Goal: Information Seeking & Learning: Check status

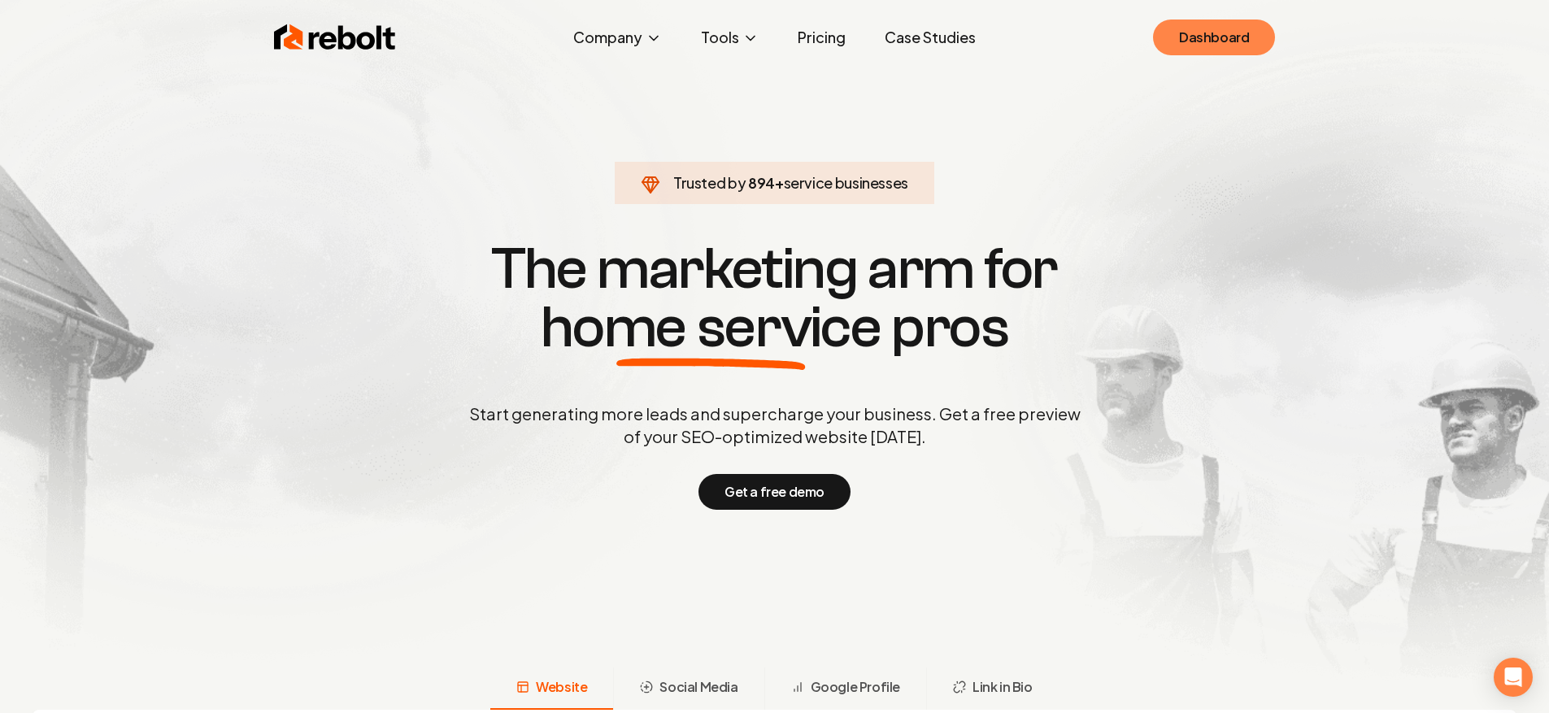
click at [1254, 30] on link "Dashboard" at bounding box center [1214, 38] width 122 height 36
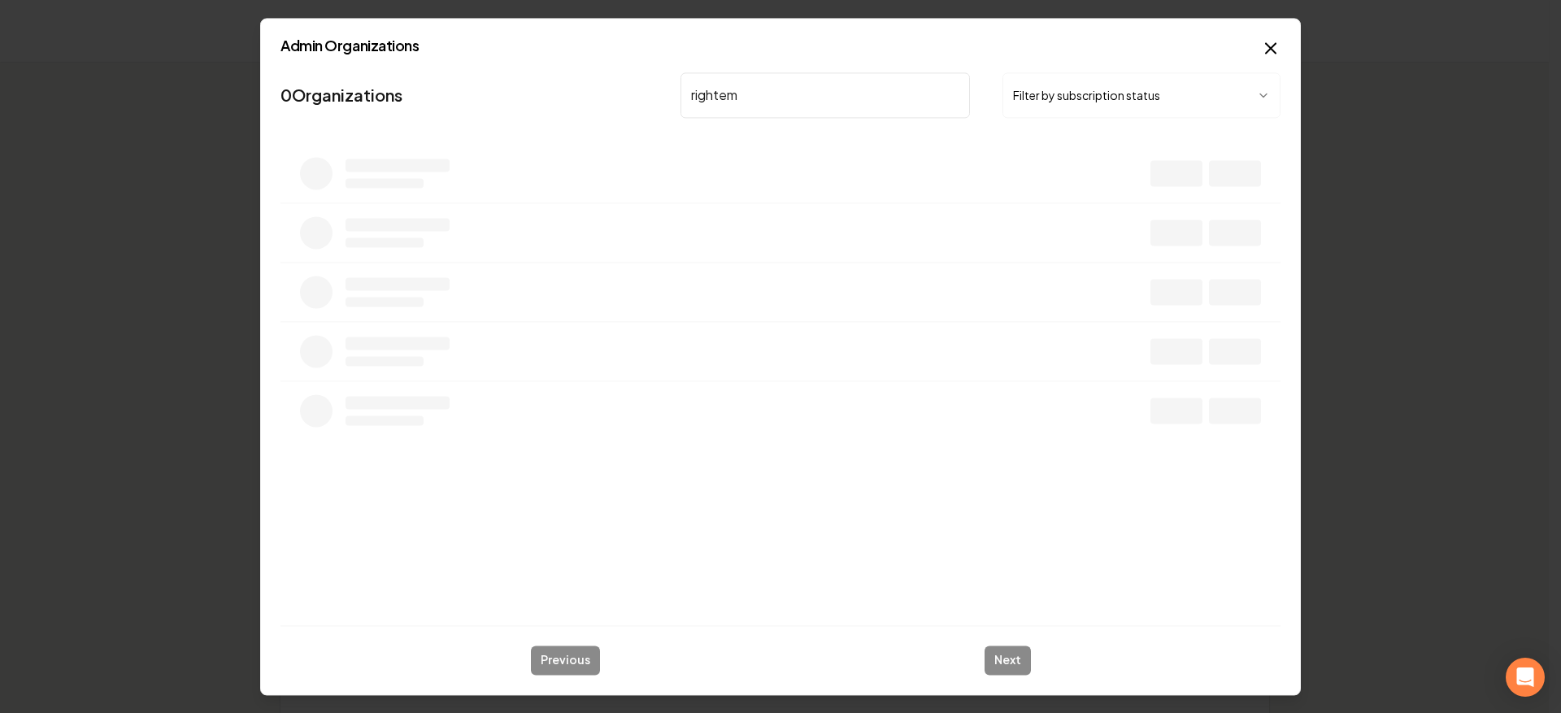
type input "rightemp"
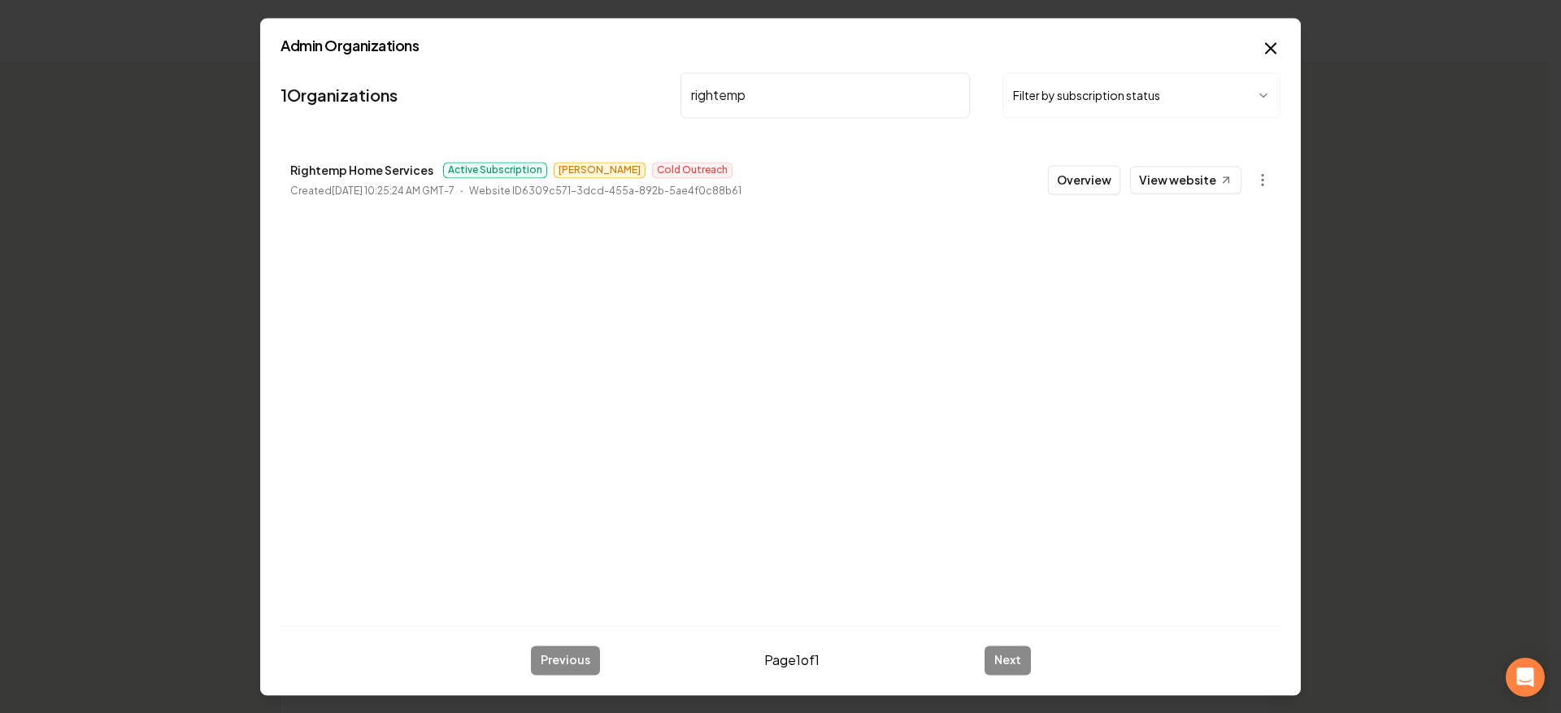
click at [1107, 172] on button "Overview" at bounding box center [1084, 179] width 72 height 29
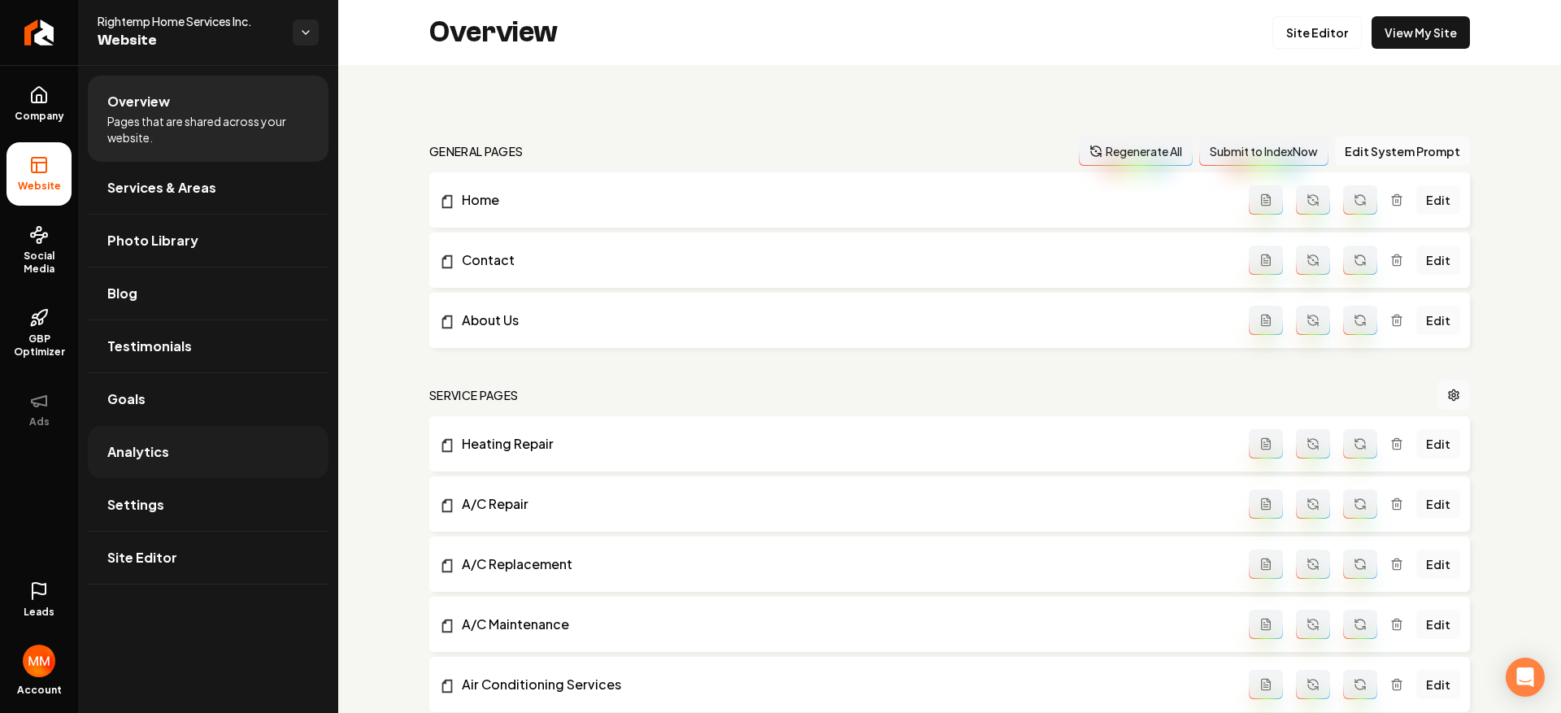
click at [163, 453] on span "Analytics" at bounding box center [138, 452] width 62 height 20
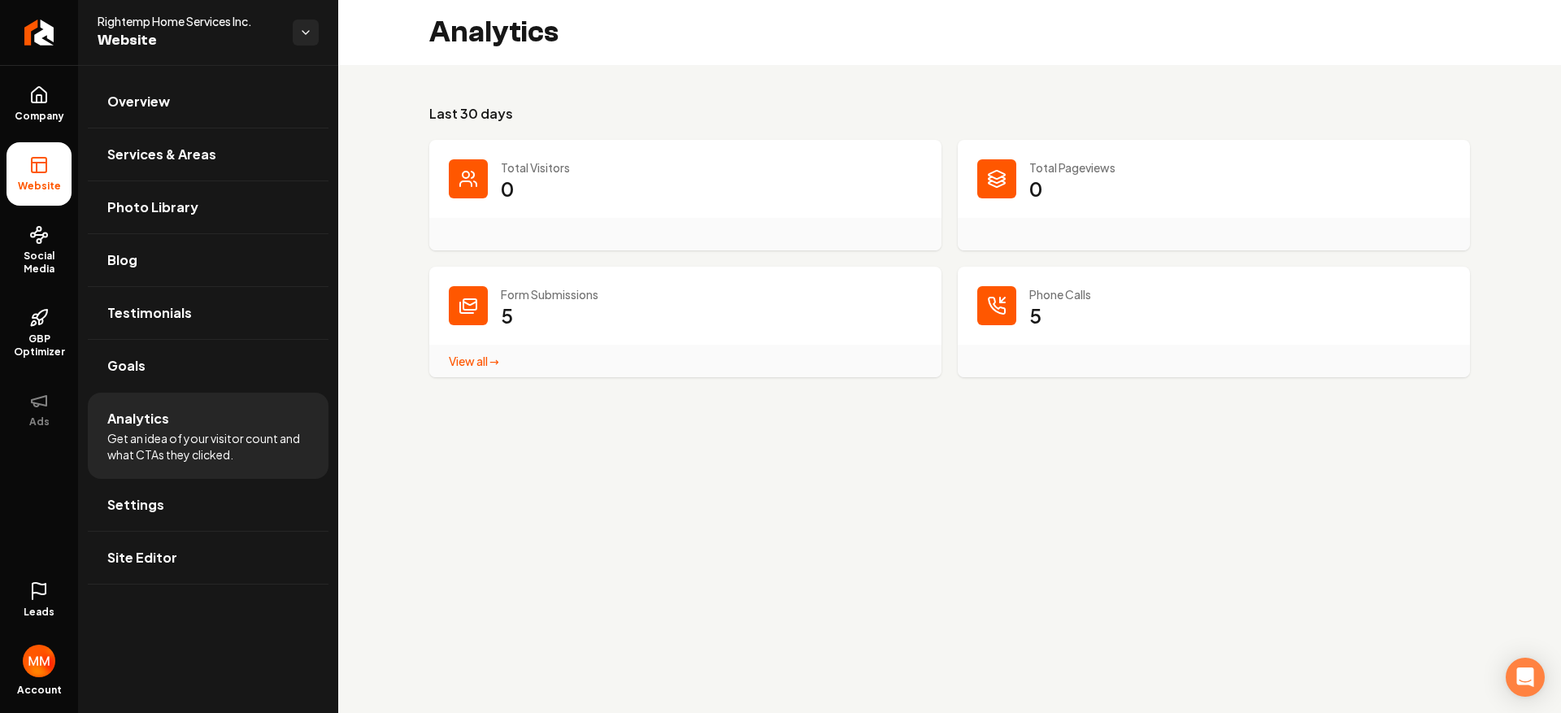
click at [496, 358] on link "View all → Form Submissions stats" at bounding box center [474, 361] width 50 height 15
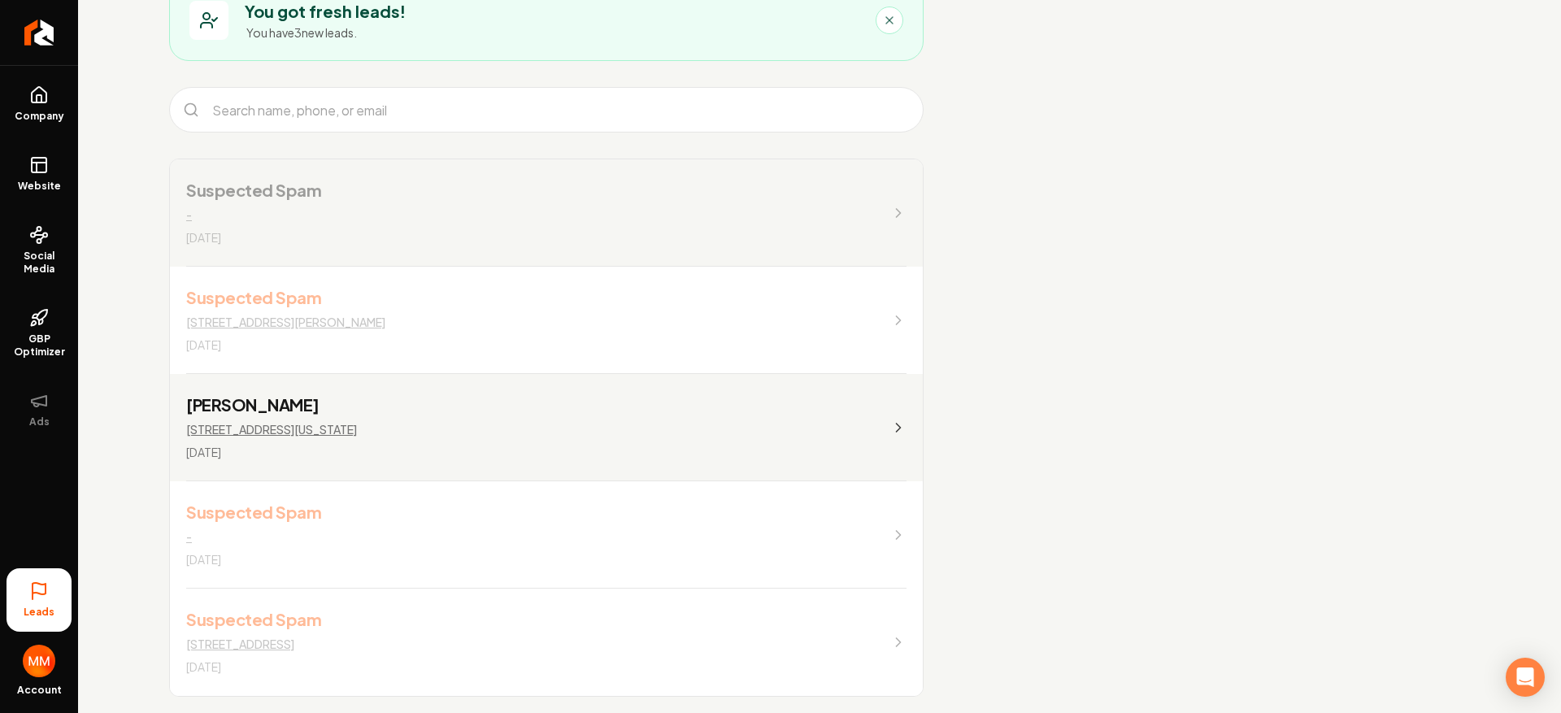
scroll to position [147, 0]
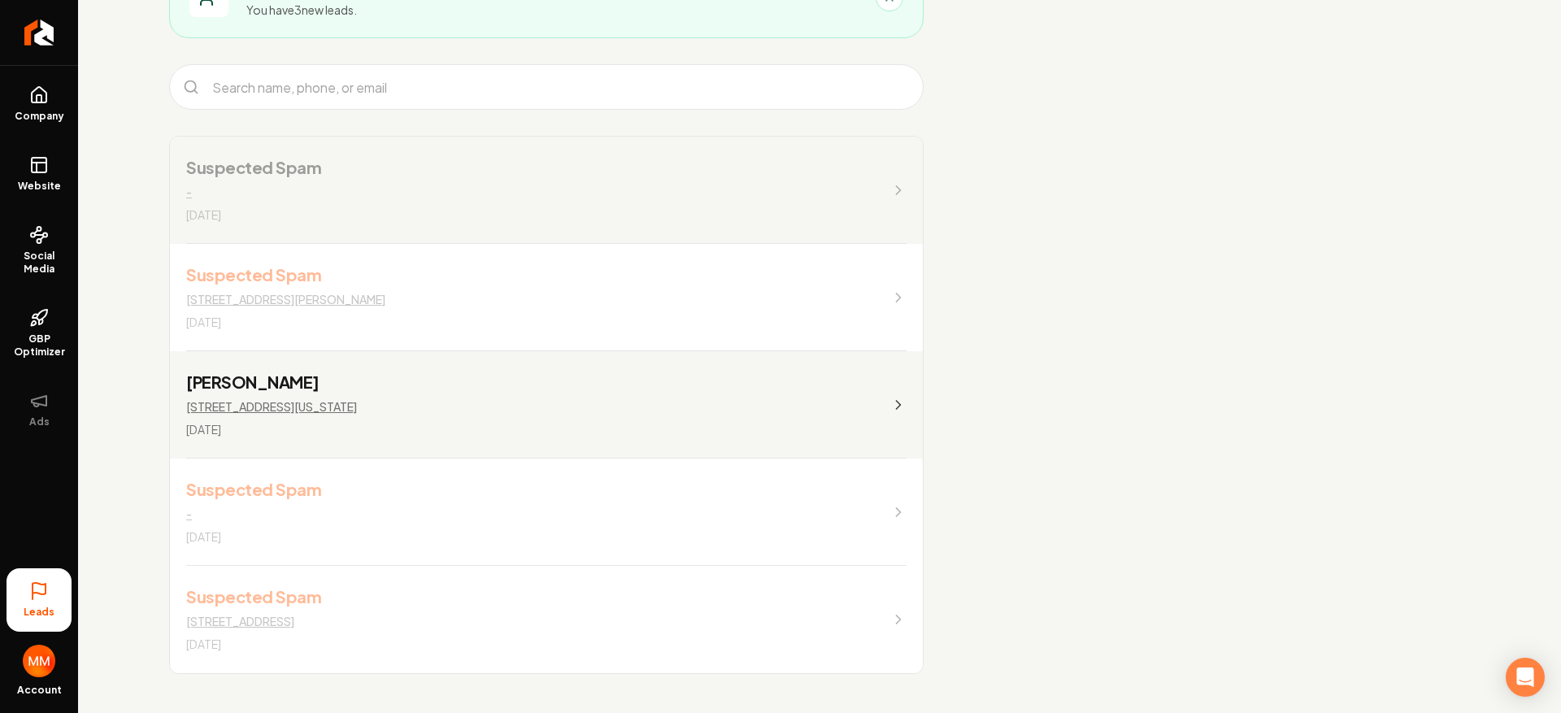
click at [432, 382] on link "[PERSON_NAME] [STREET_ADDRESS][US_STATE][DATE]" at bounding box center [546, 404] width 753 height 107
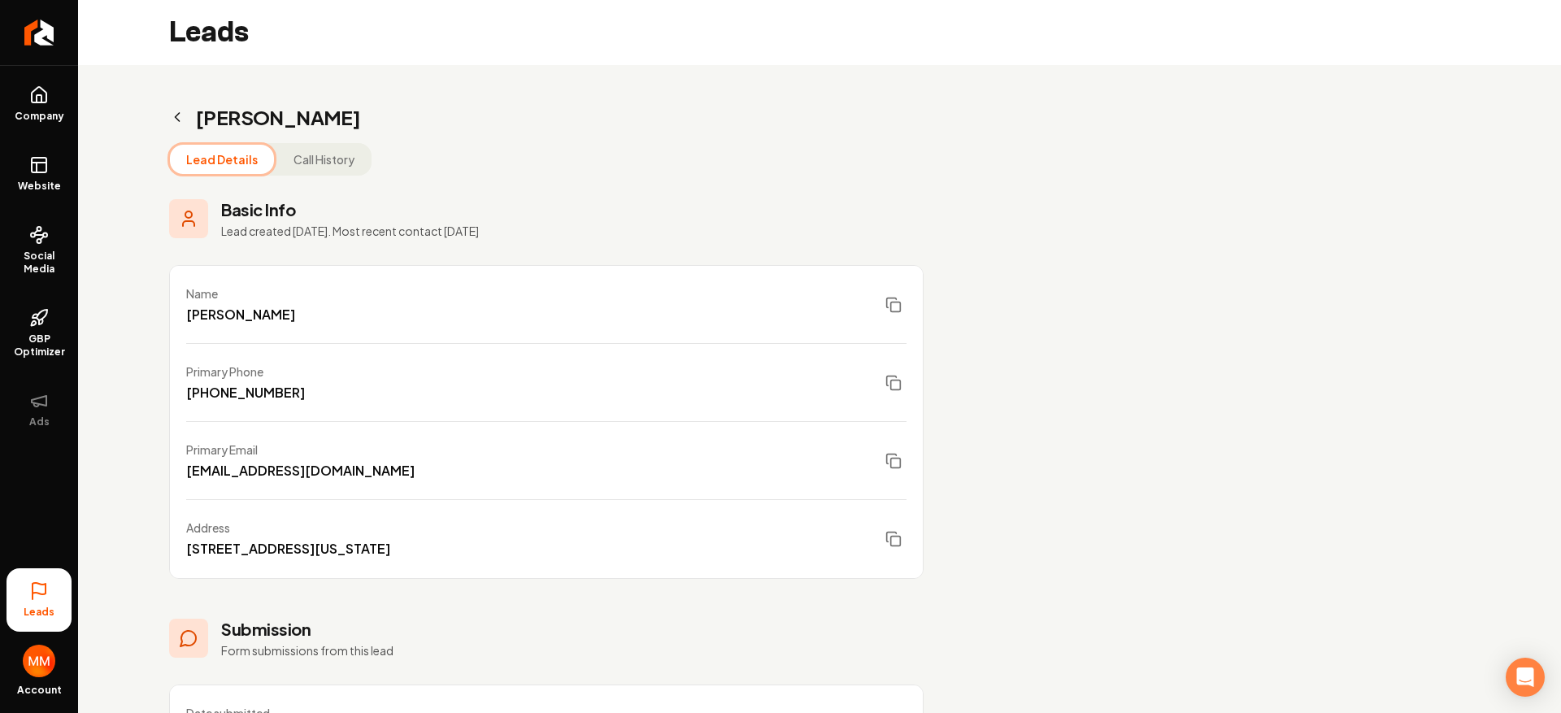
click at [298, 162] on button "Call History" at bounding box center [324, 159] width 94 height 29
click at [214, 161] on button "Lead Details" at bounding box center [222, 159] width 104 height 29
click at [28, 20] on icon "Return to dashboard" at bounding box center [39, 33] width 26 height 26
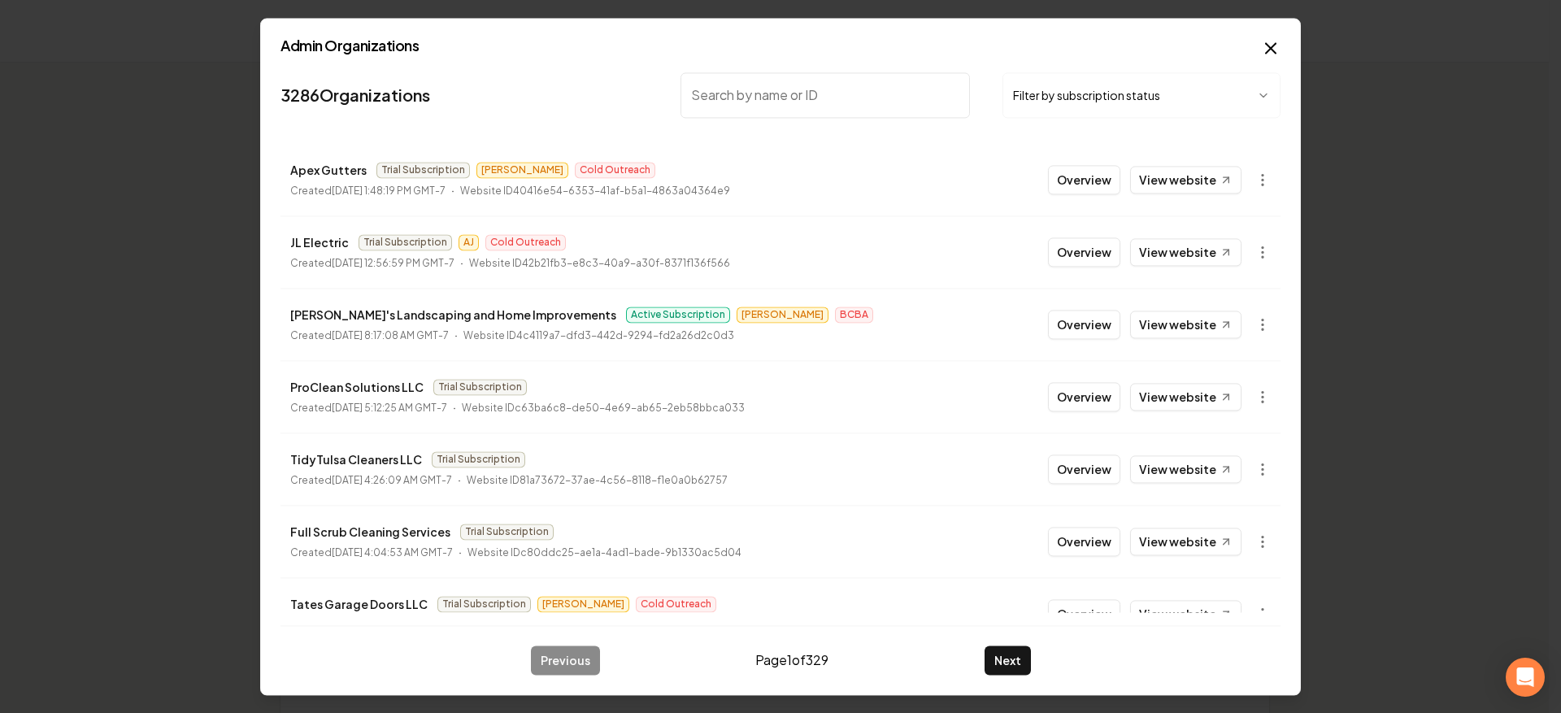
click at [794, 98] on input "search" at bounding box center [825, 95] width 289 height 46
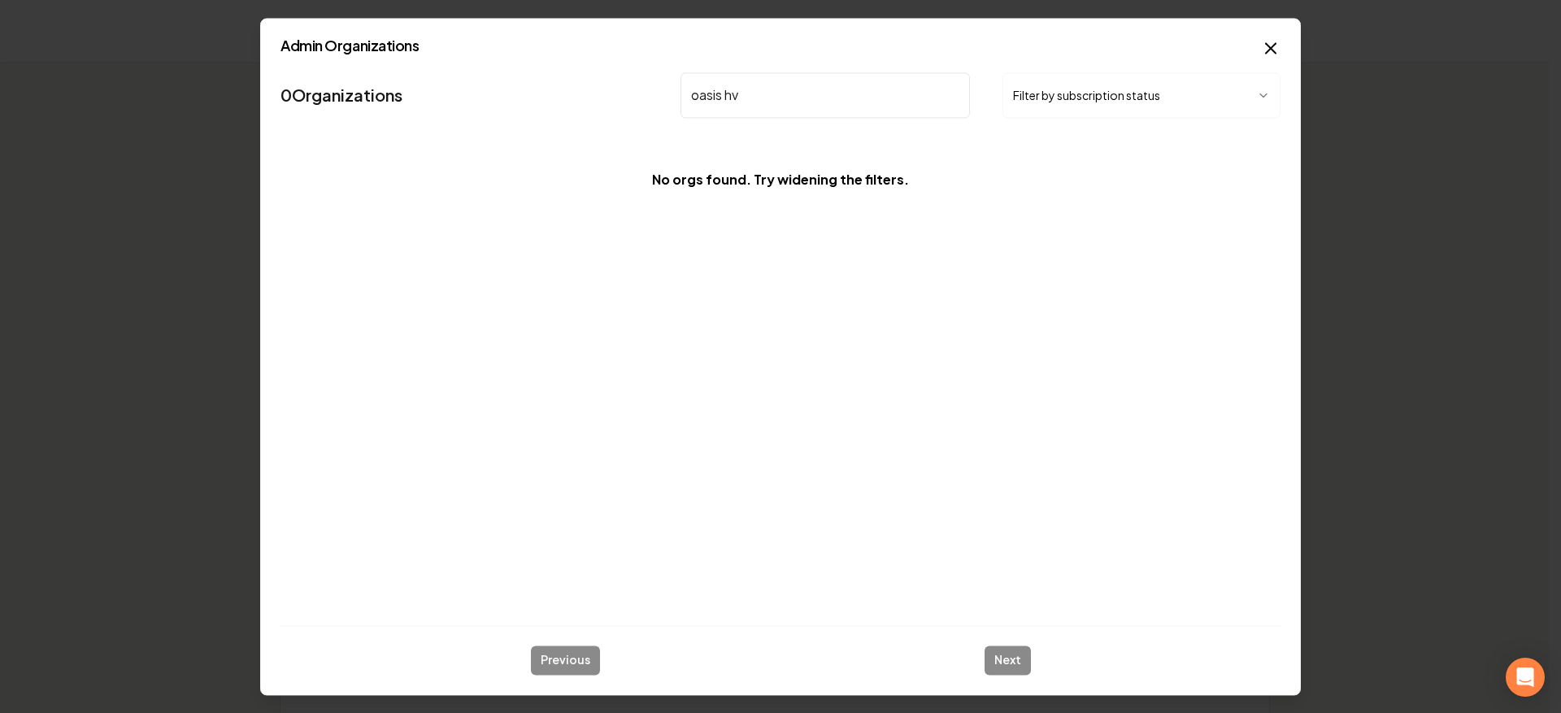
type input "oasis h"
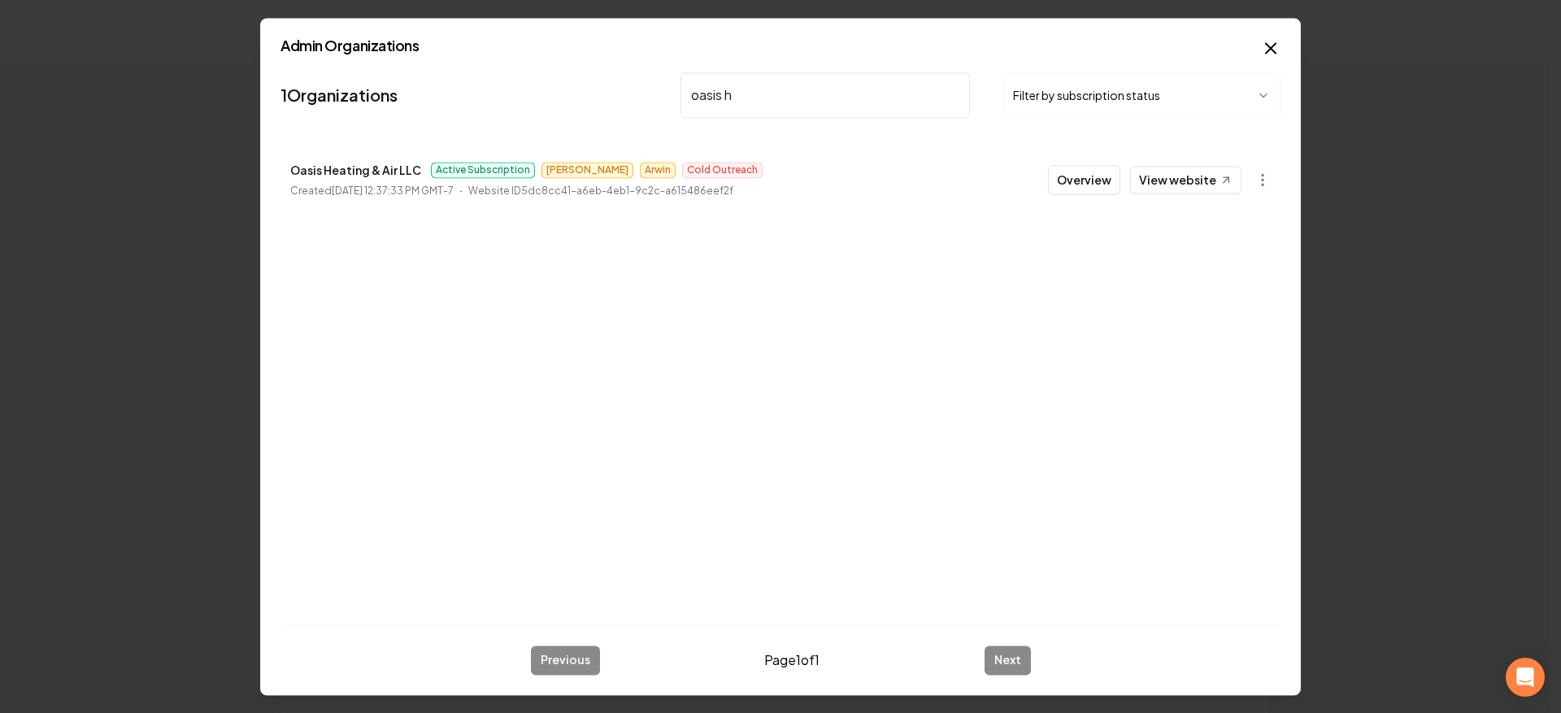
click at [1080, 173] on button "Overview" at bounding box center [1084, 179] width 72 height 29
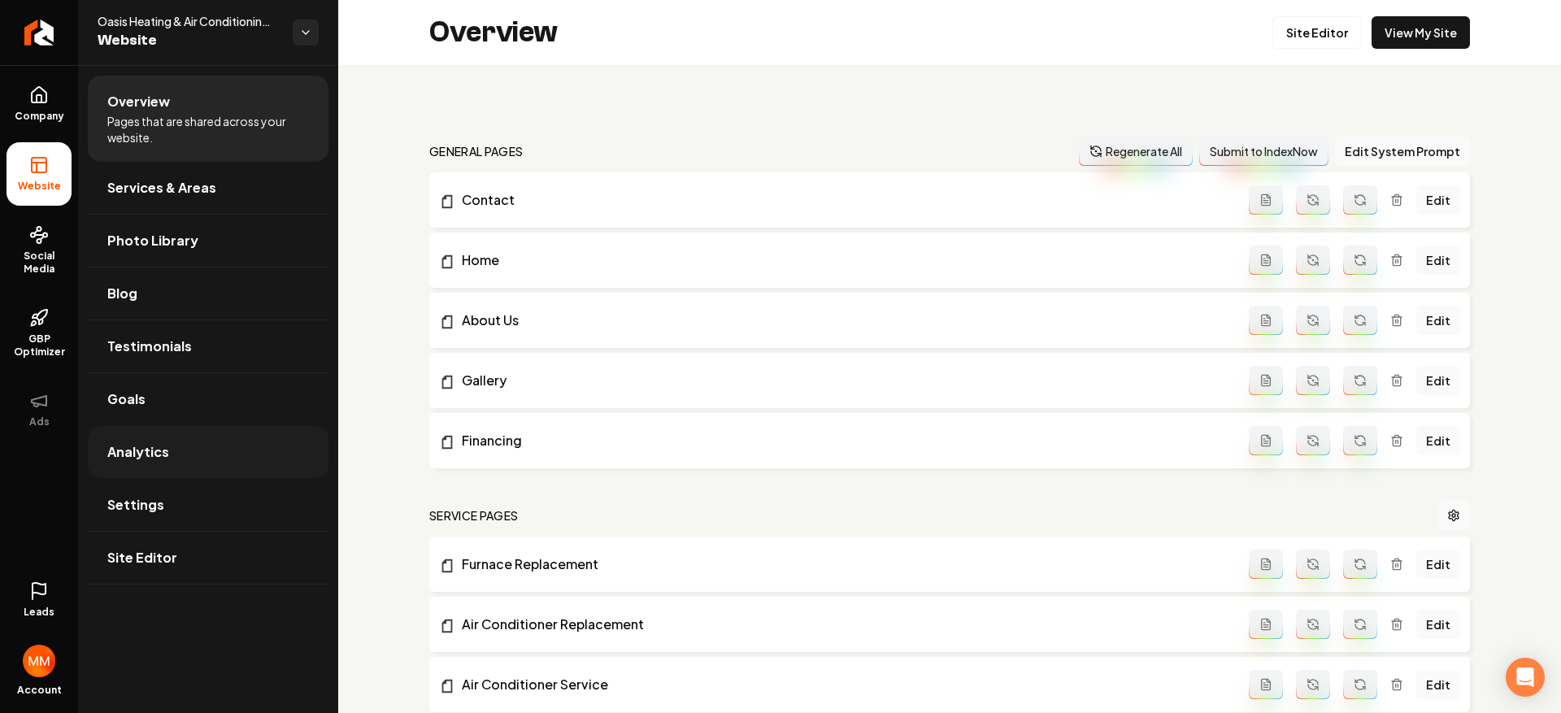
click at [140, 450] on span "Analytics" at bounding box center [138, 452] width 62 height 20
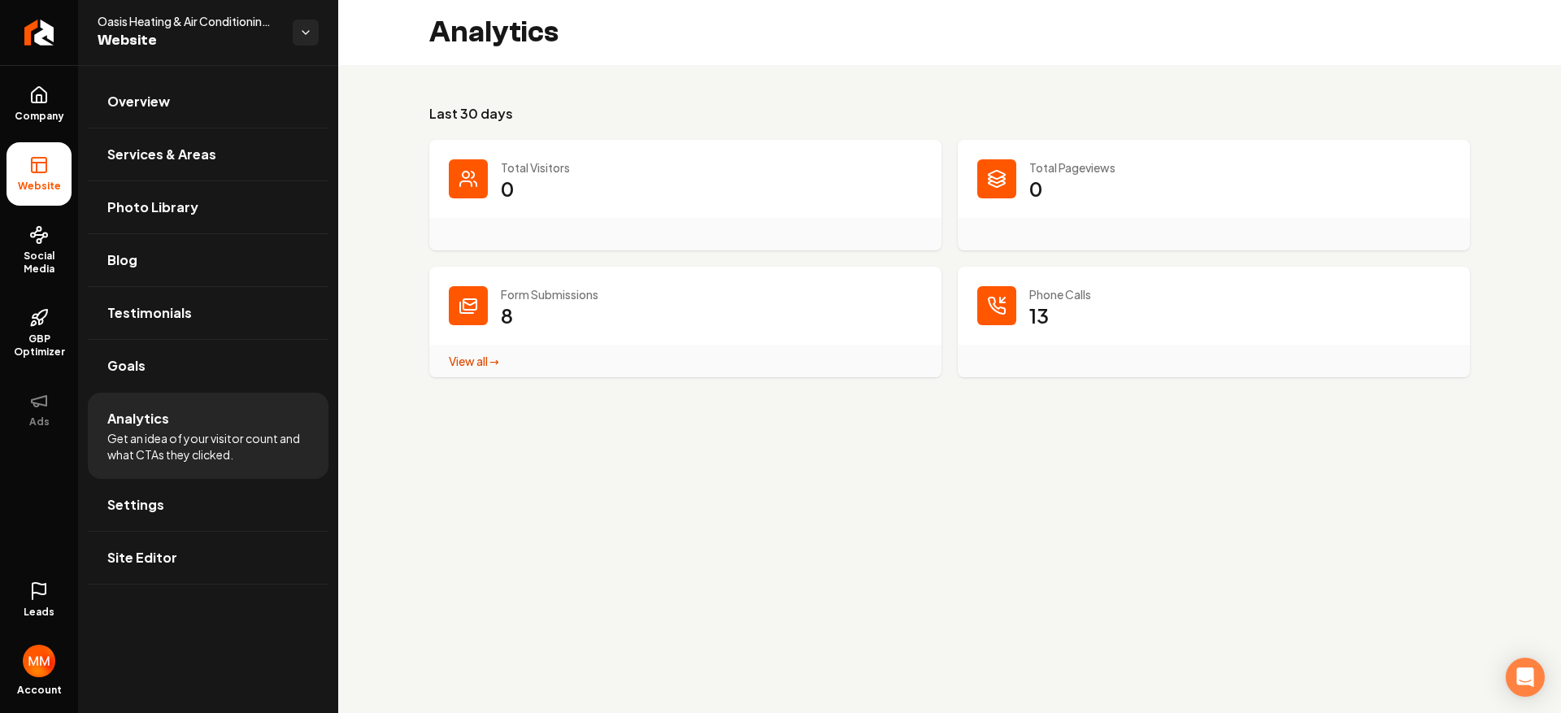
click at [518, 202] on dd "0" at bounding box center [711, 200] width 421 height 49
click at [519, 202] on dd "0" at bounding box center [711, 200] width 421 height 49
click at [520, 200] on dd "0" at bounding box center [711, 200] width 421 height 49
click at [521, 192] on dd "0" at bounding box center [711, 200] width 421 height 49
click at [186, 3] on div "Oasis Heating & Air Conditioning LLC Website" at bounding box center [208, 32] width 260 height 65
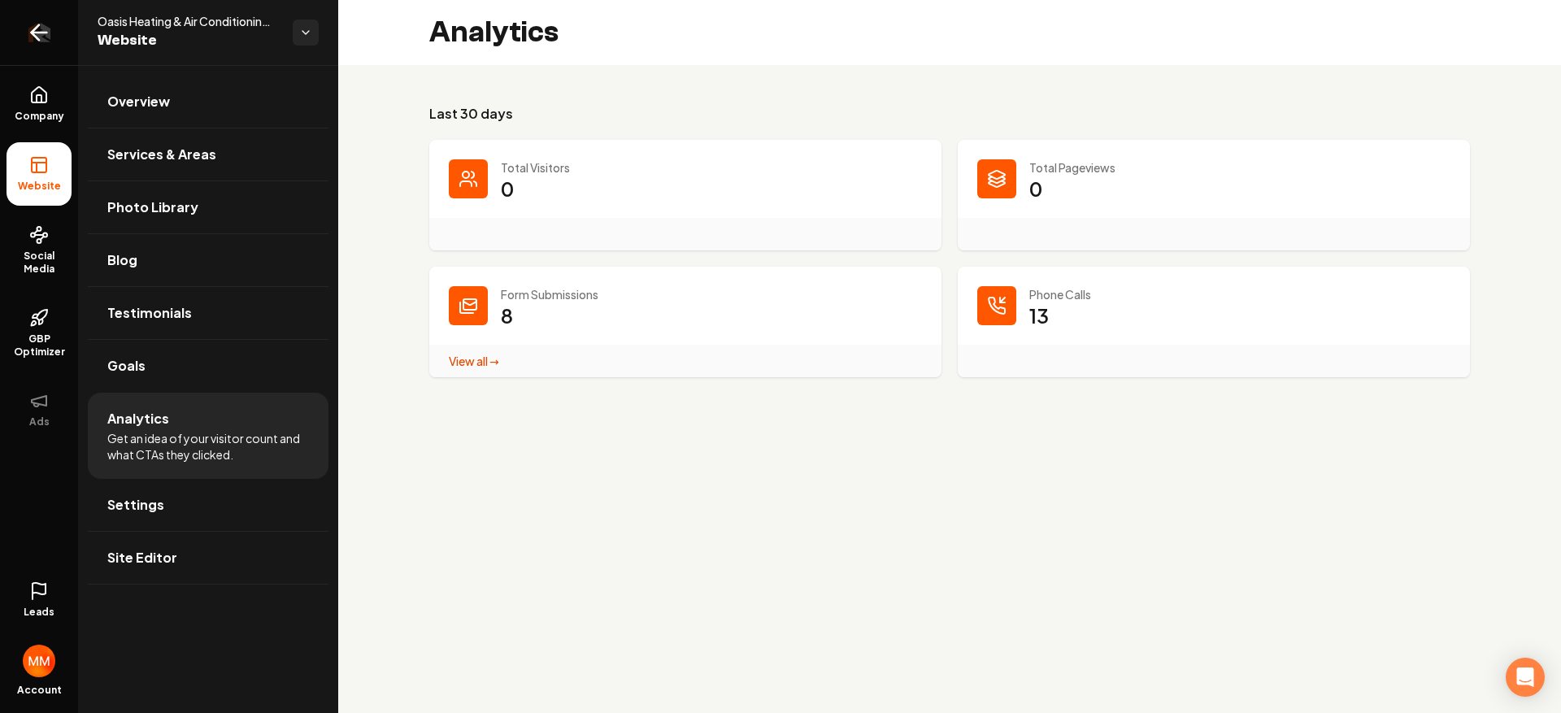
click at [54, 41] on link "Return to dashboard" at bounding box center [39, 32] width 78 height 65
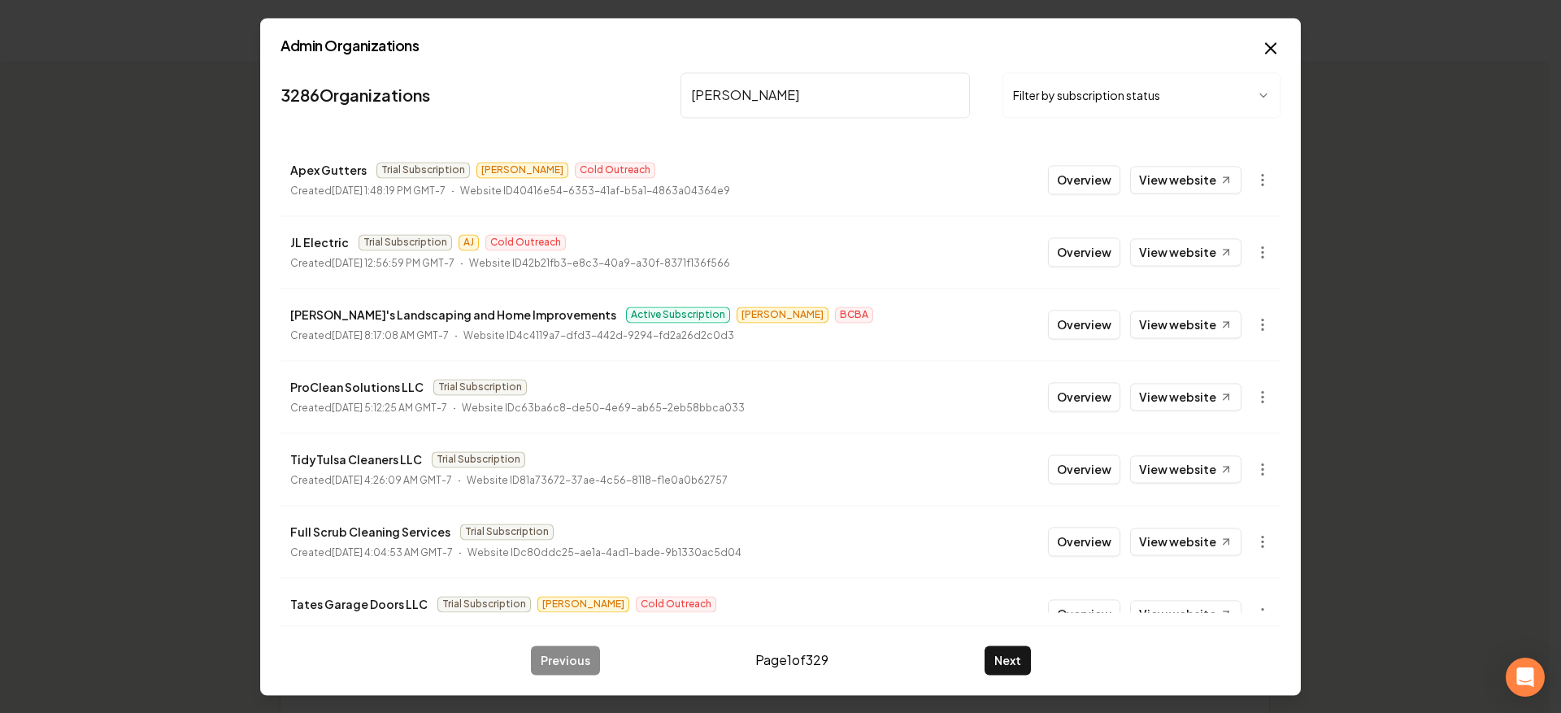
type input "[PERSON_NAME]"
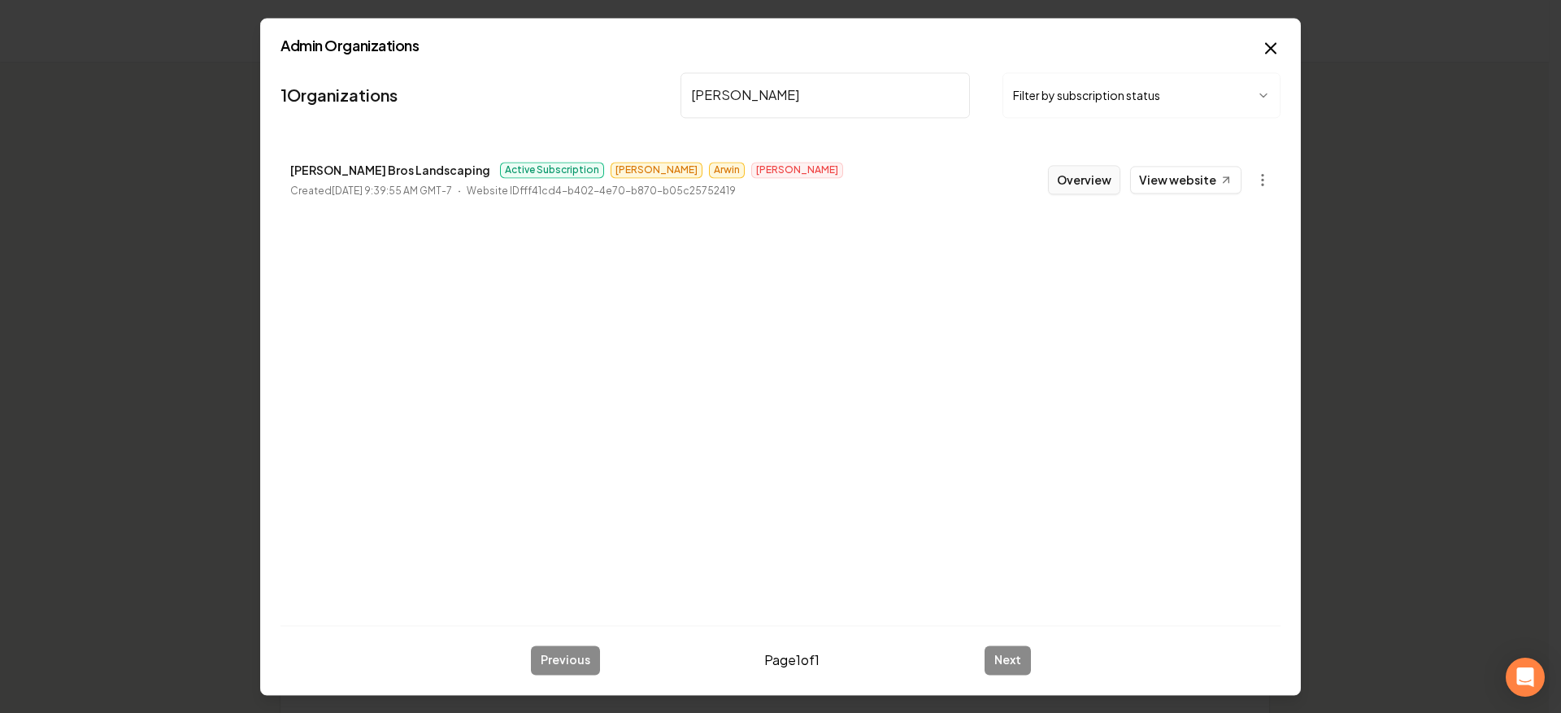
click at [1088, 178] on button "Overview" at bounding box center [1084, 179] width 72 height 29
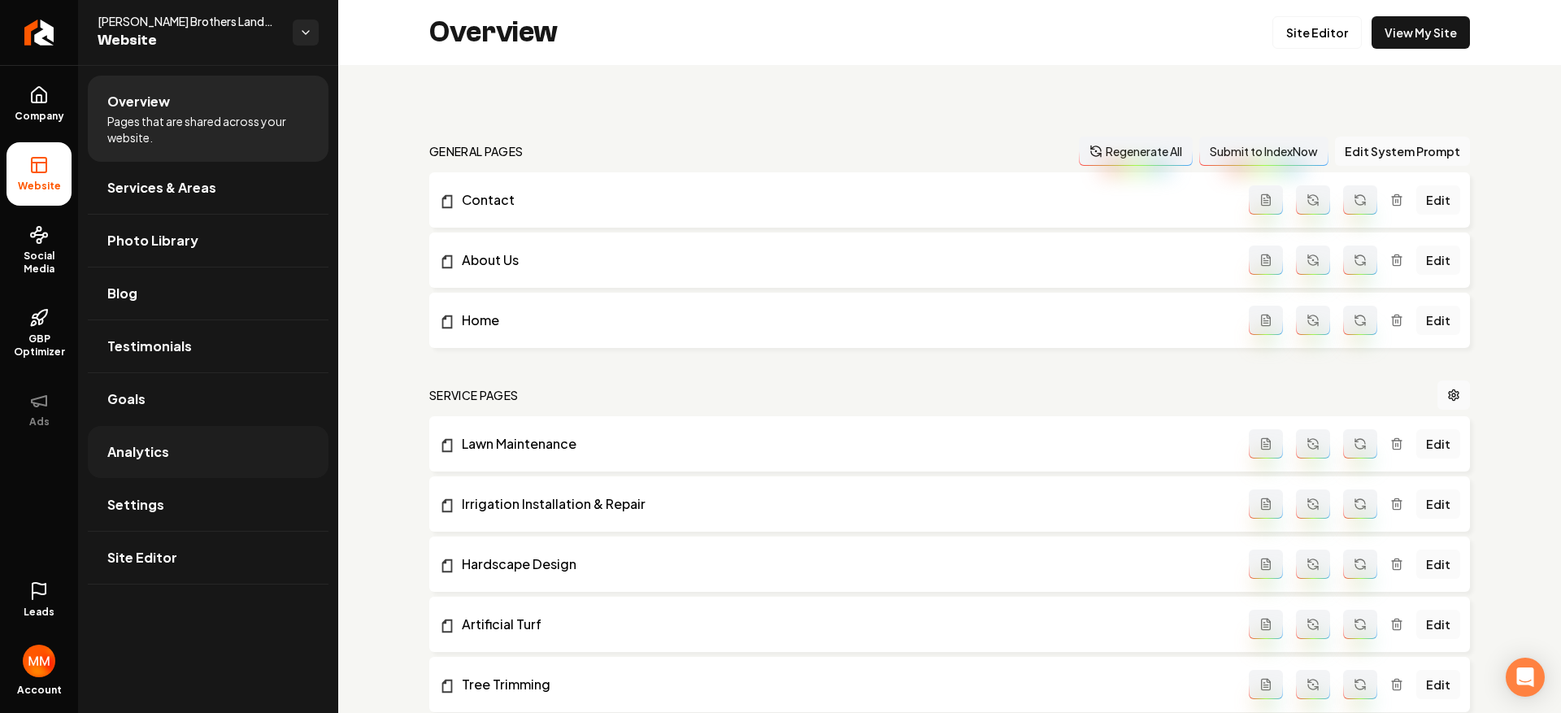
click at [178, 446] on link "Analytics" at bounding box center [208, 452] width 241 height 52
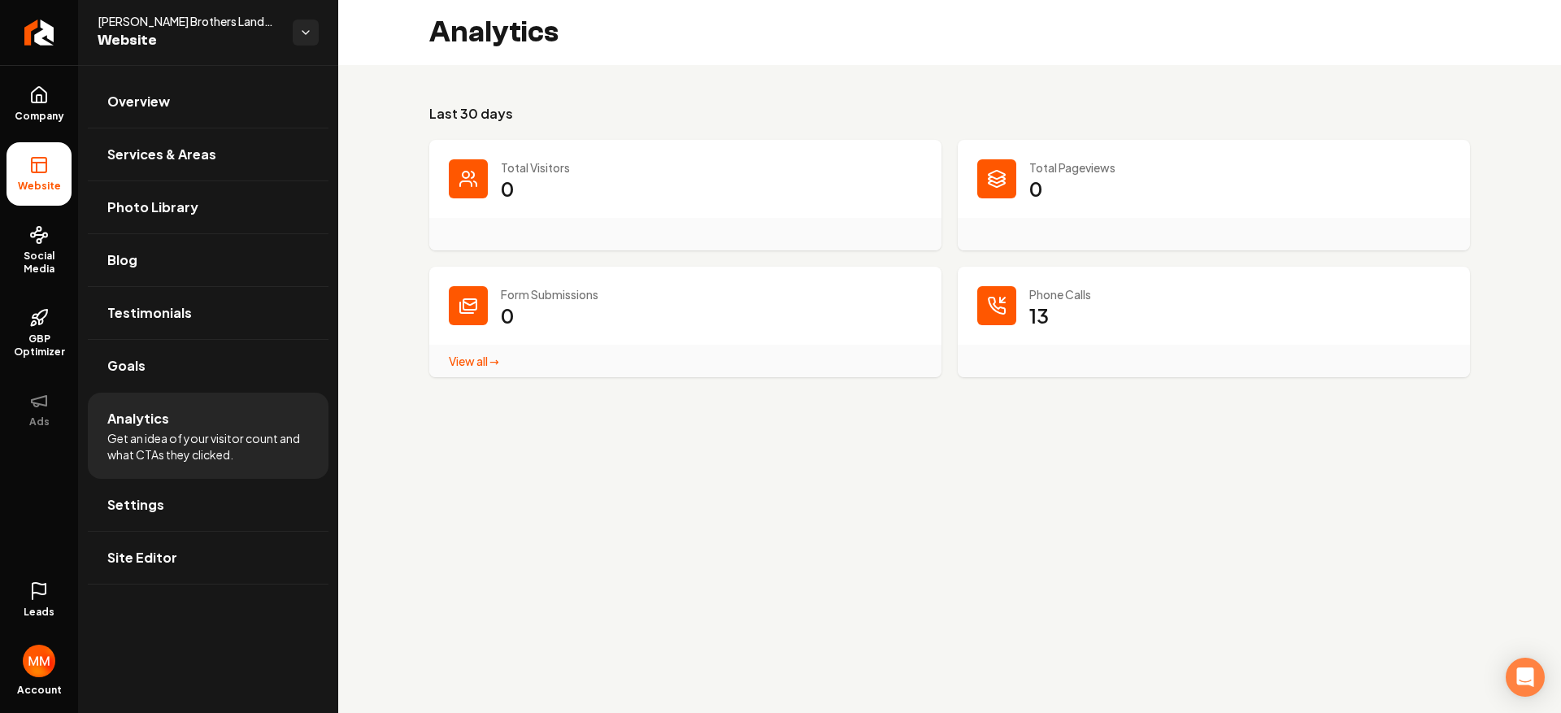
click at [463, 364] on link "View all → Form Submissions stats" at bounding box center [474, 361] width 50 height 15
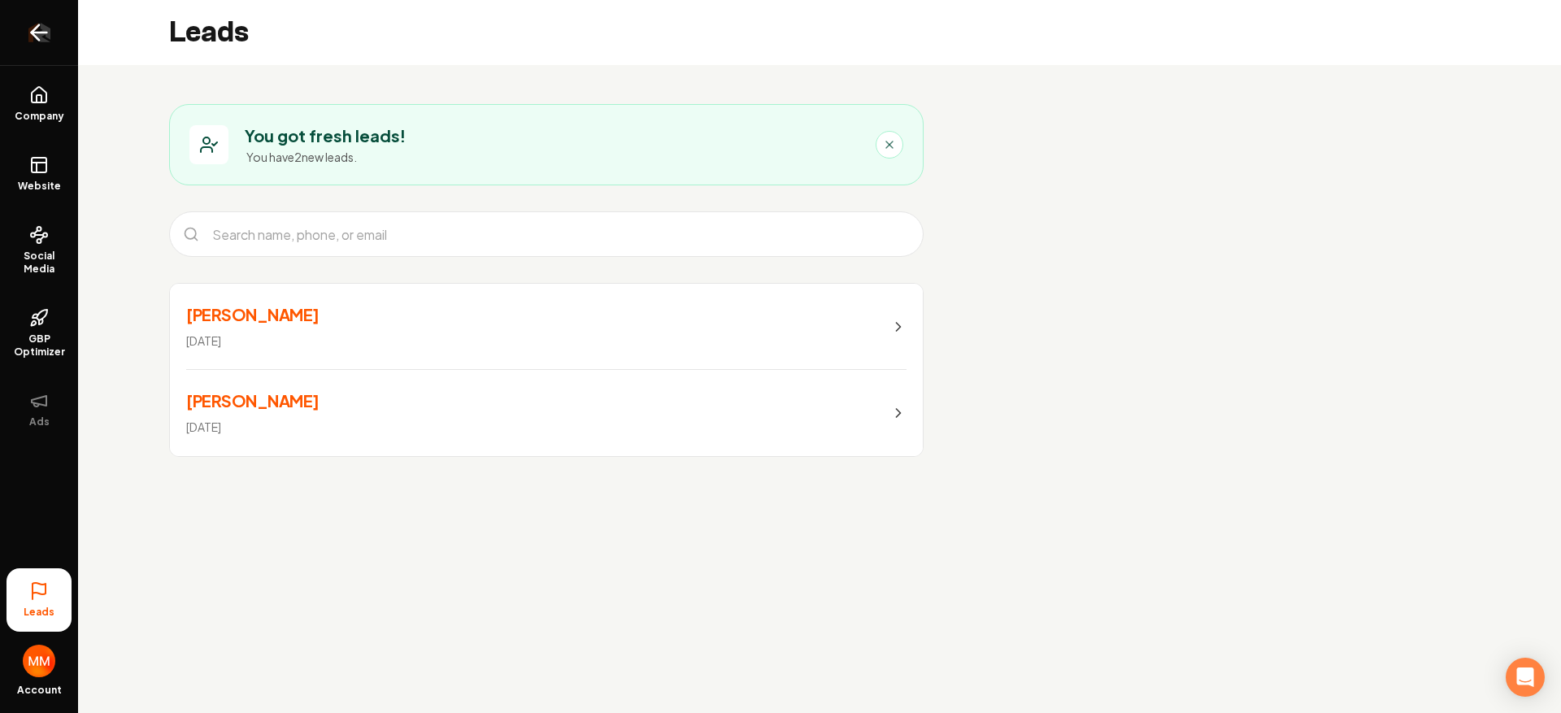
click at [32, 30] on icon "Return to dashboard" at bounding box center [39, 33] width 26 height 26
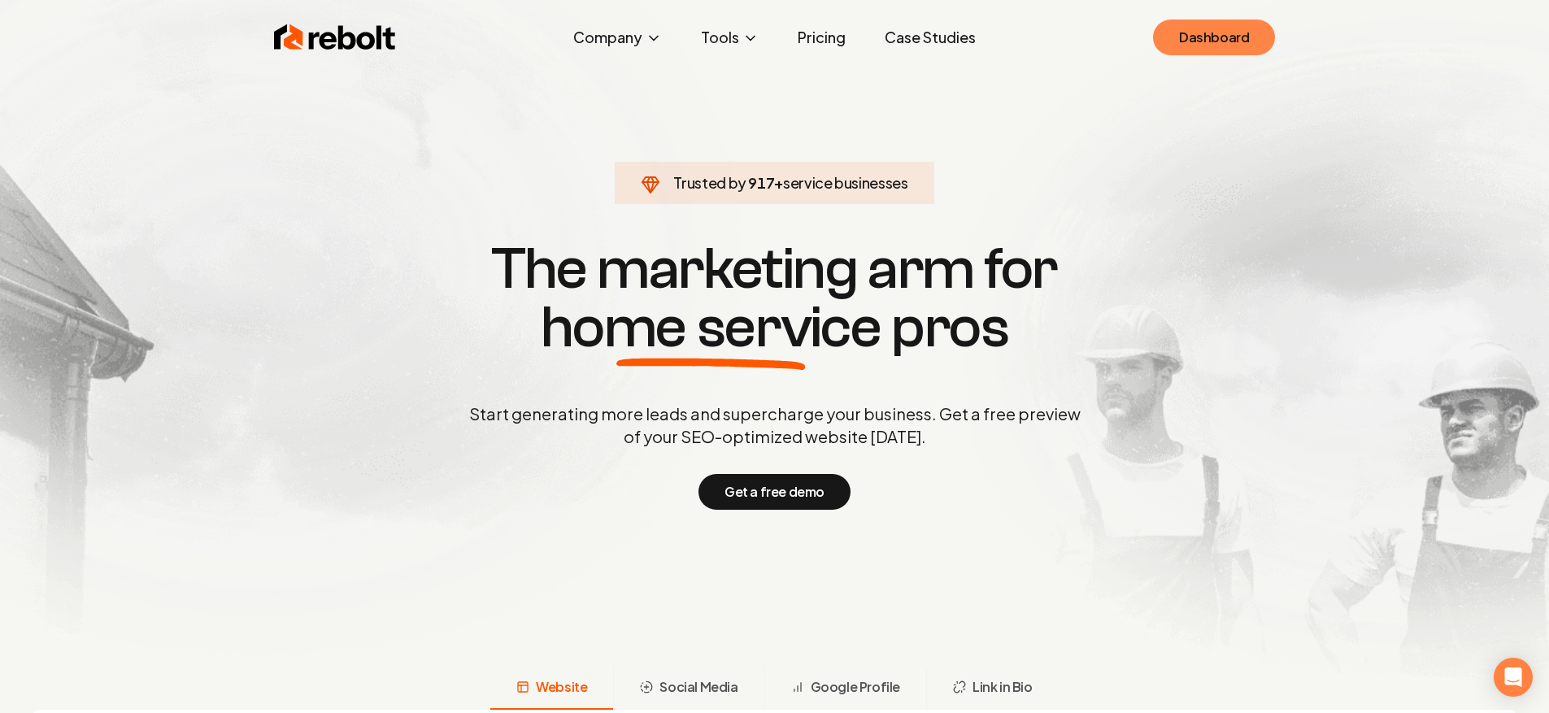
click at [1217, 25] on link "Dashboard" at bounding box center [1214, 38] width 122 height 36
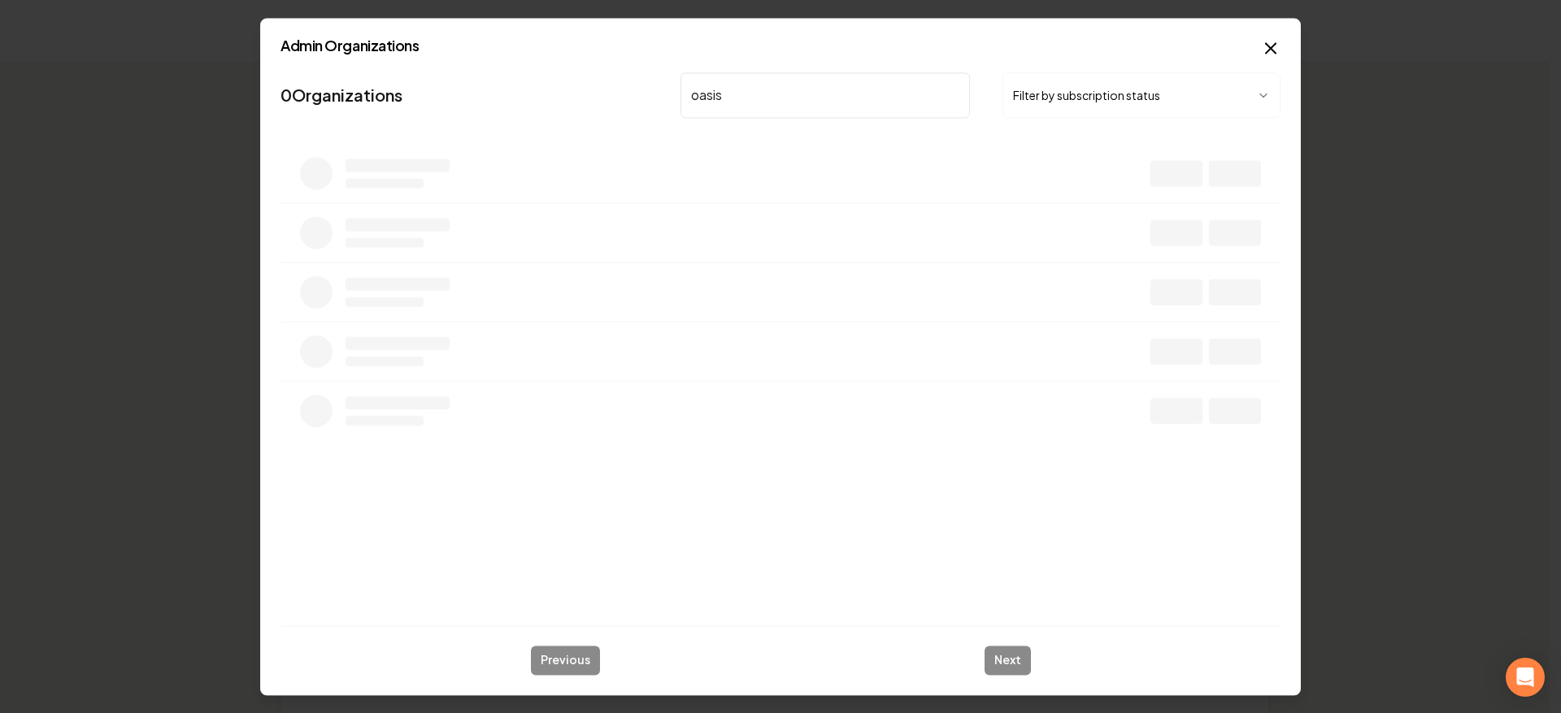
type input "oasis h"
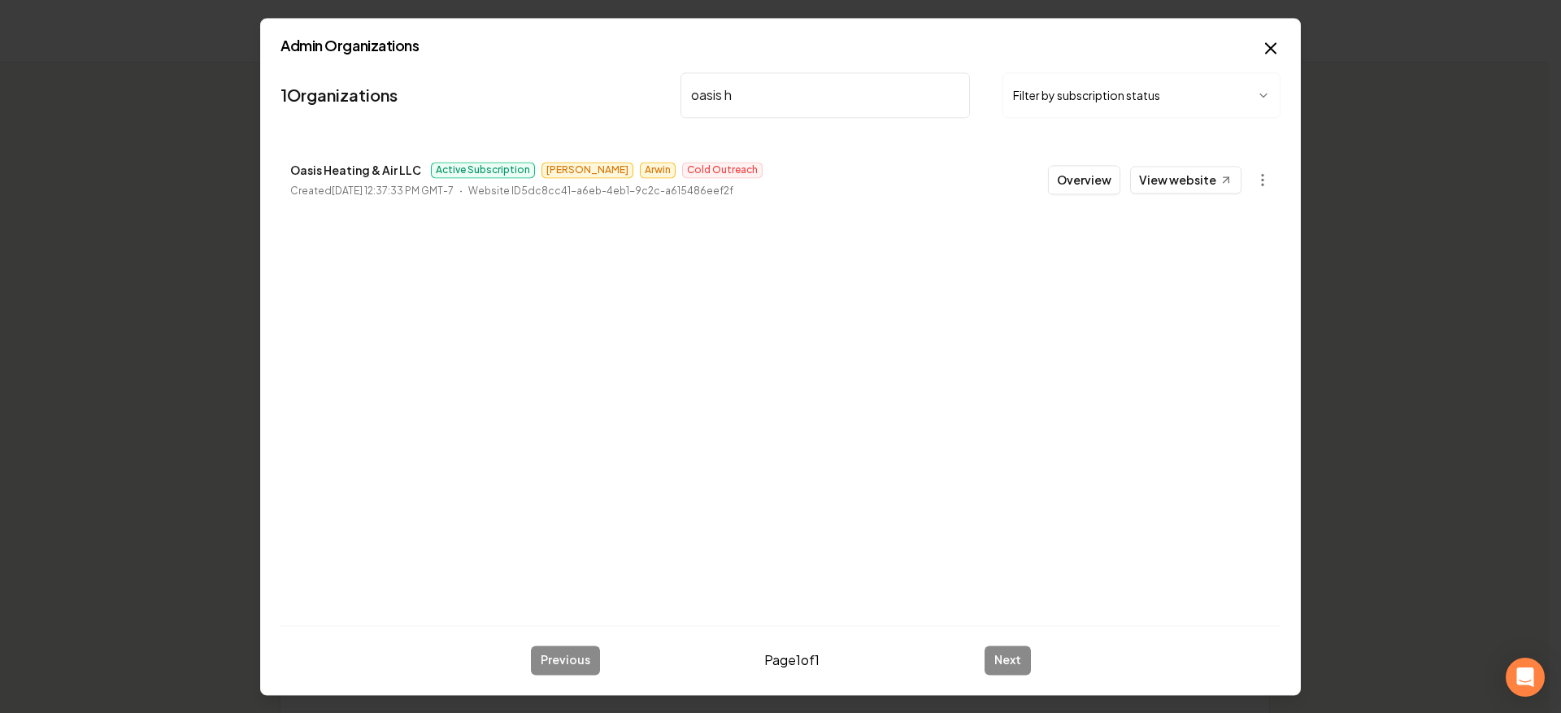
click at [1085, 187] on button "Overview" at bounding box center [1084, 179] width 72 height 29
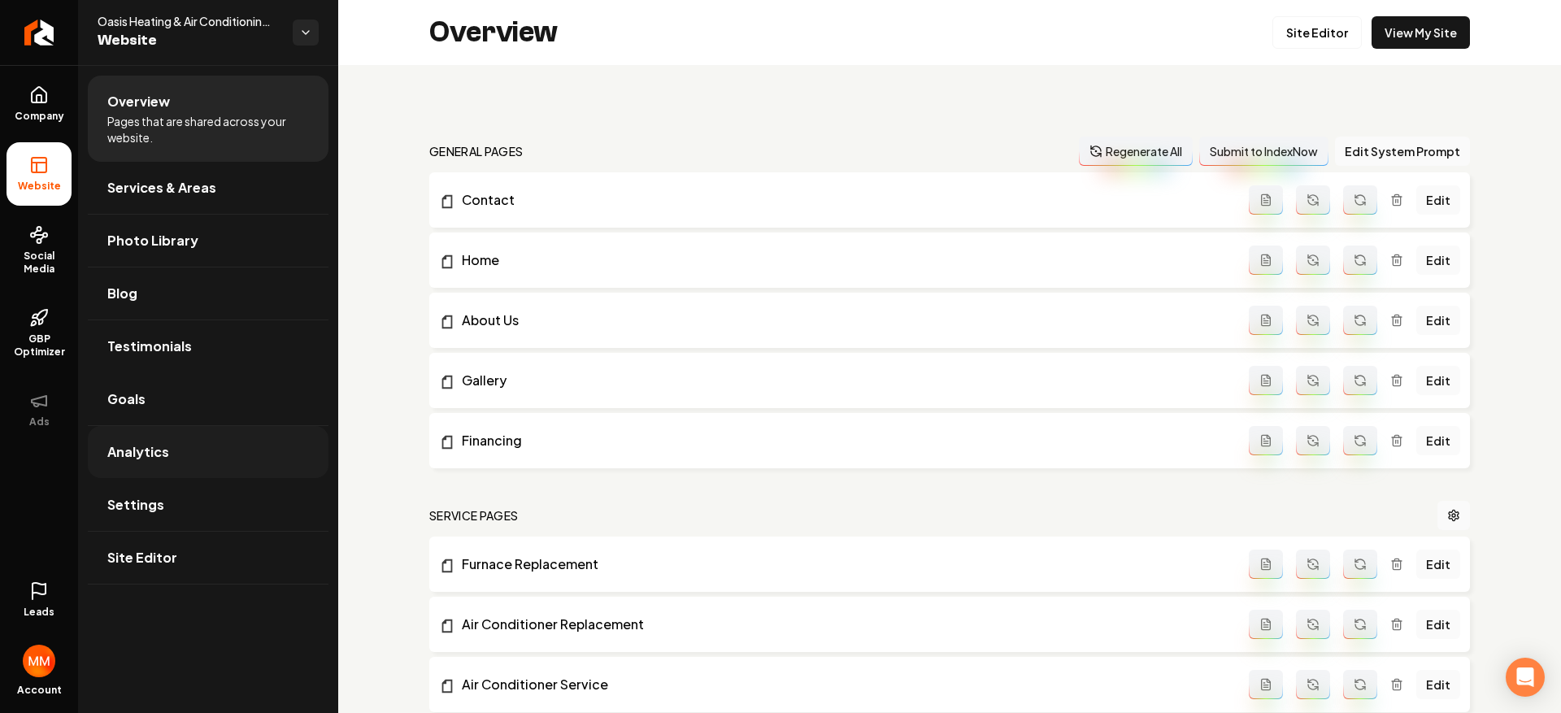
click at [147, 450] on span "Analytics" at bounding box center [138, 452] width 62 height 20
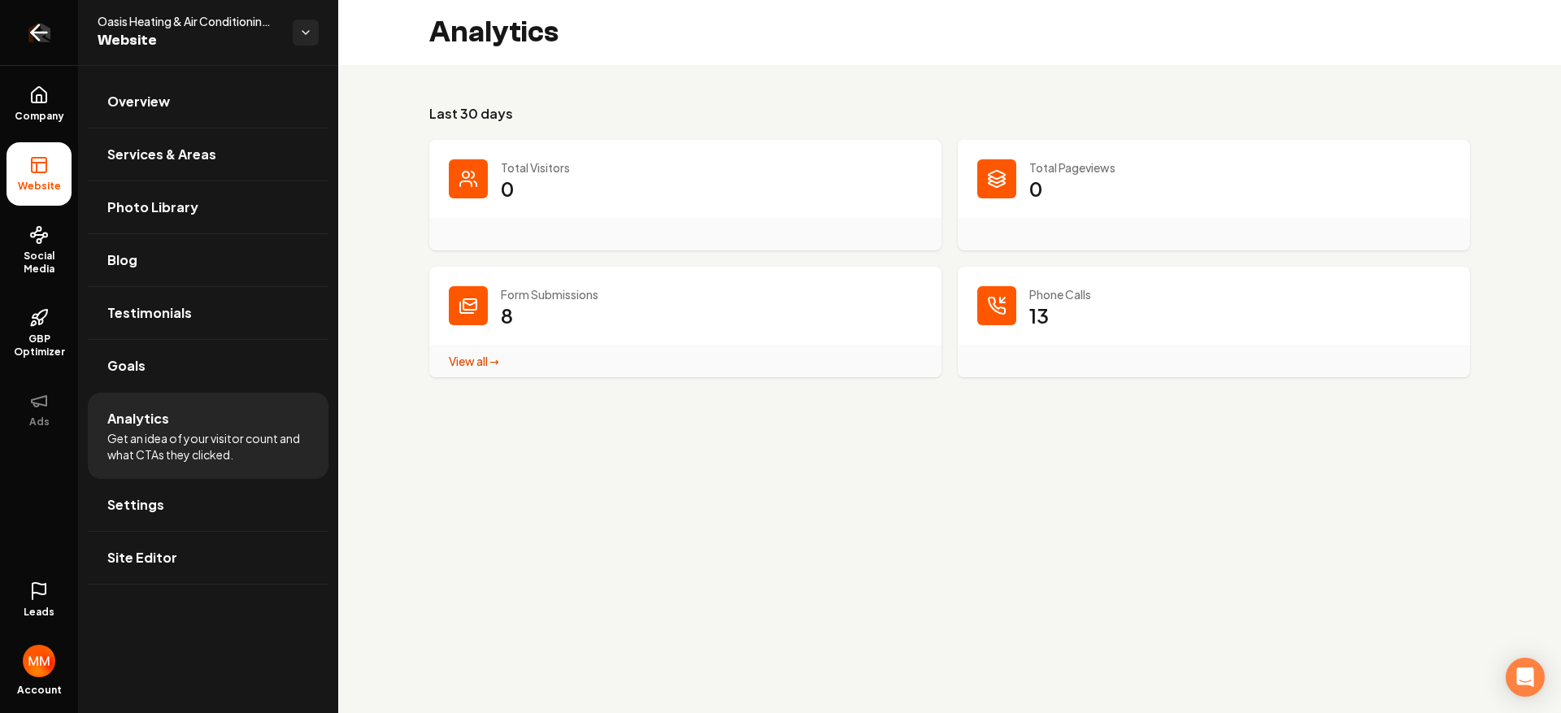
click at [33, 47] on link "Return to dashboard" at bounding box center [39, 32] width 78 height 65
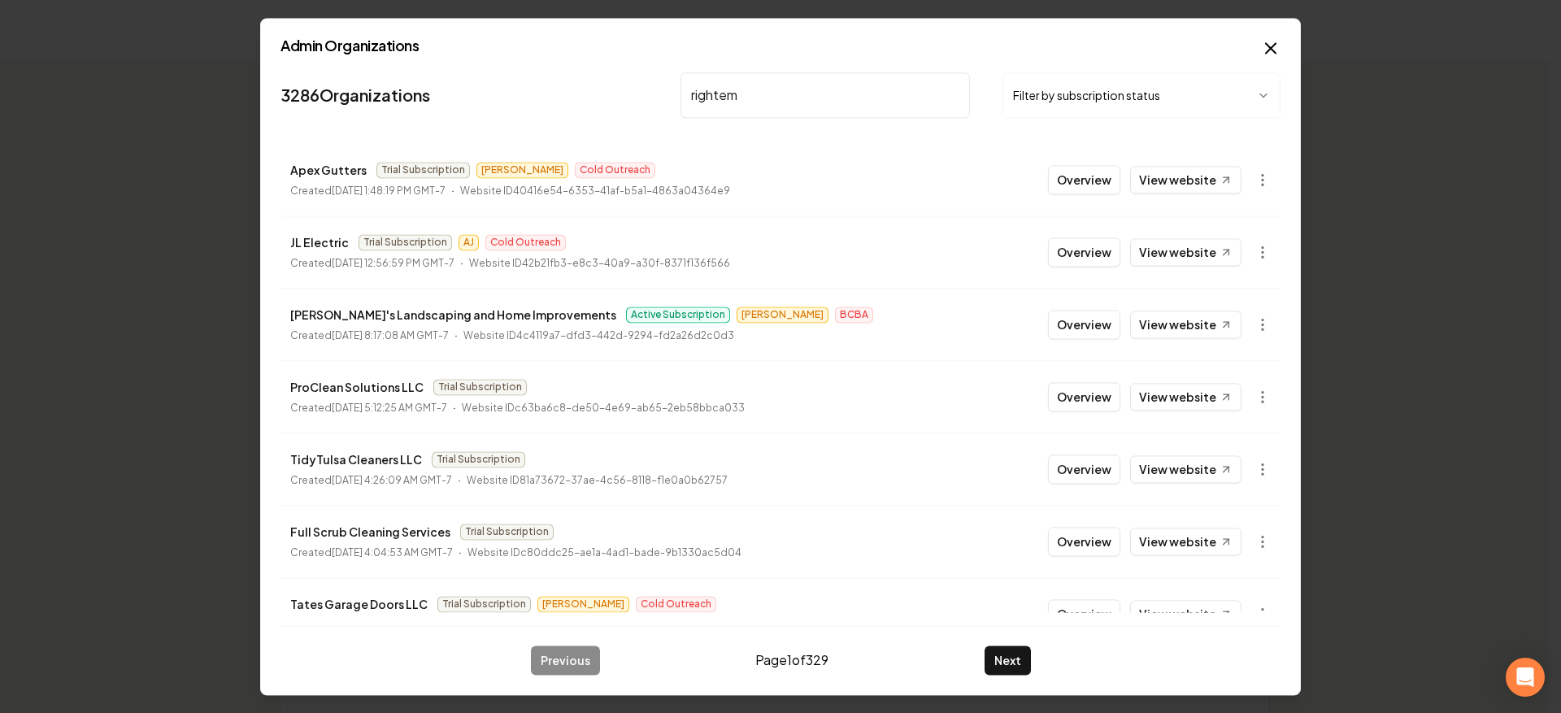
type input "rightemp"
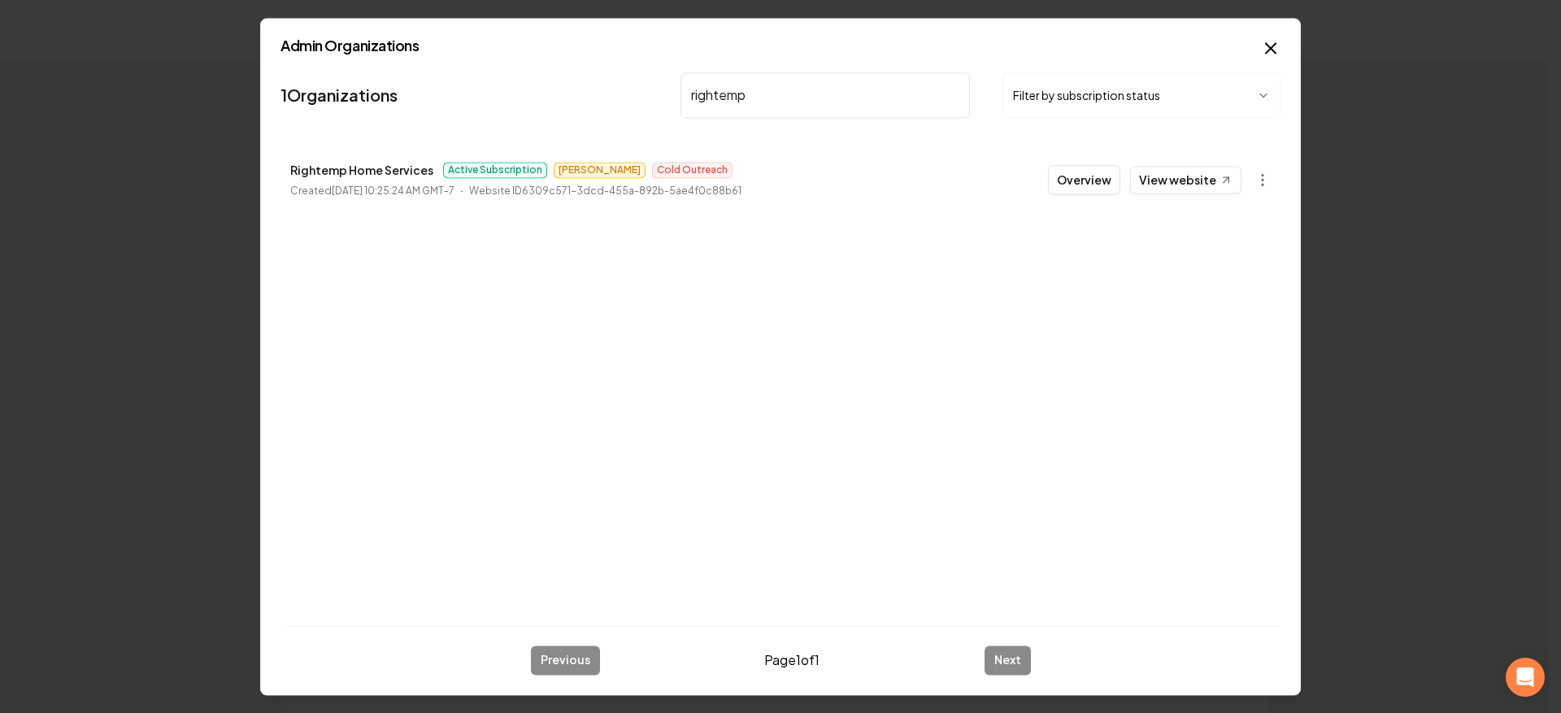
click at [1094, 183] on button "Overview" at bounding box center [1084, 179] width 72 height 29
click at [1073, 173] on th "Actions" at bounding box center [1144, 183] width 250 height 40
click at [1080, 175] on th "Actions" at bounding box center [1144, 183] width 250 height 40
click at [1073, 179] on th "Actions" at bounding box center [1144, 183] width 250 height 40
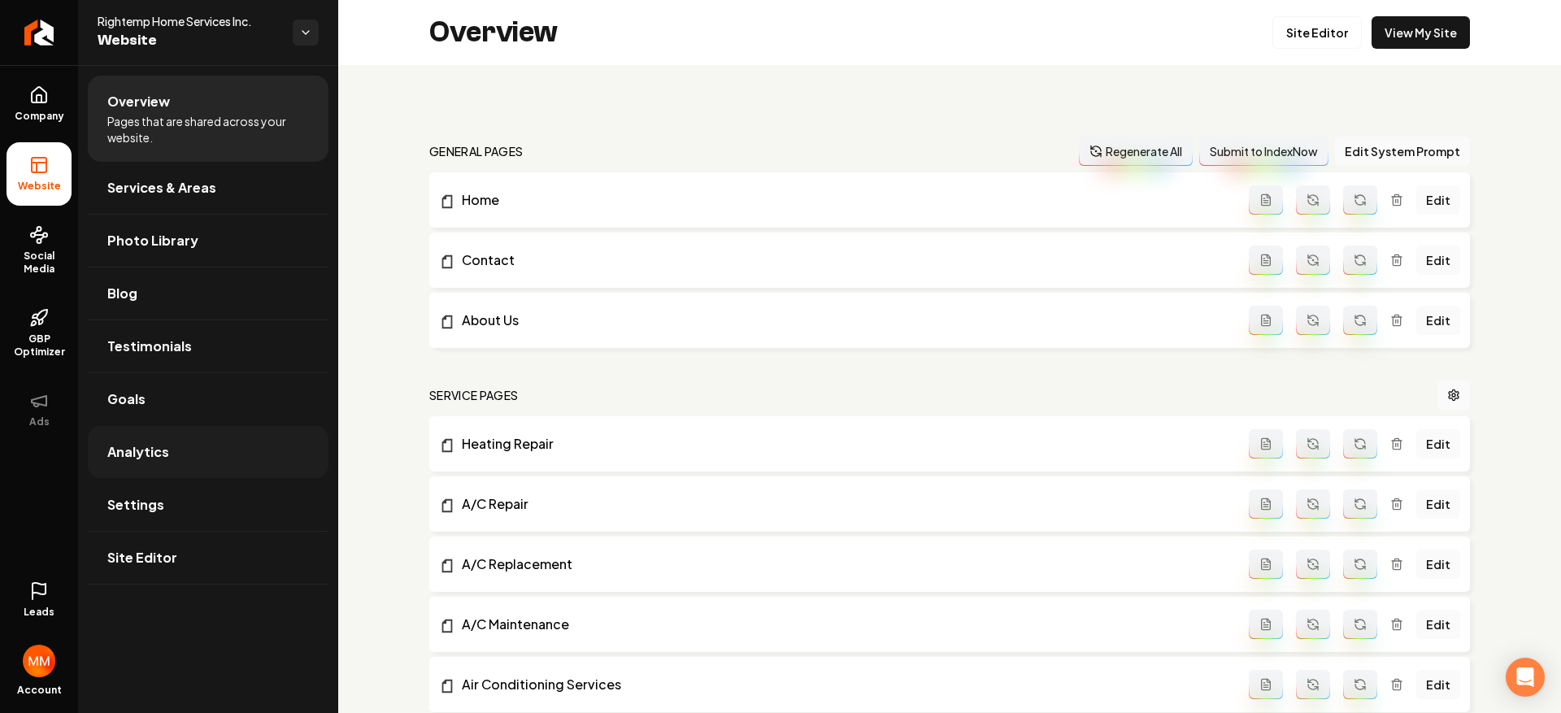
click at [190, 467] on link "Analytics" at bounding box center [208, 452] width 241 height 52
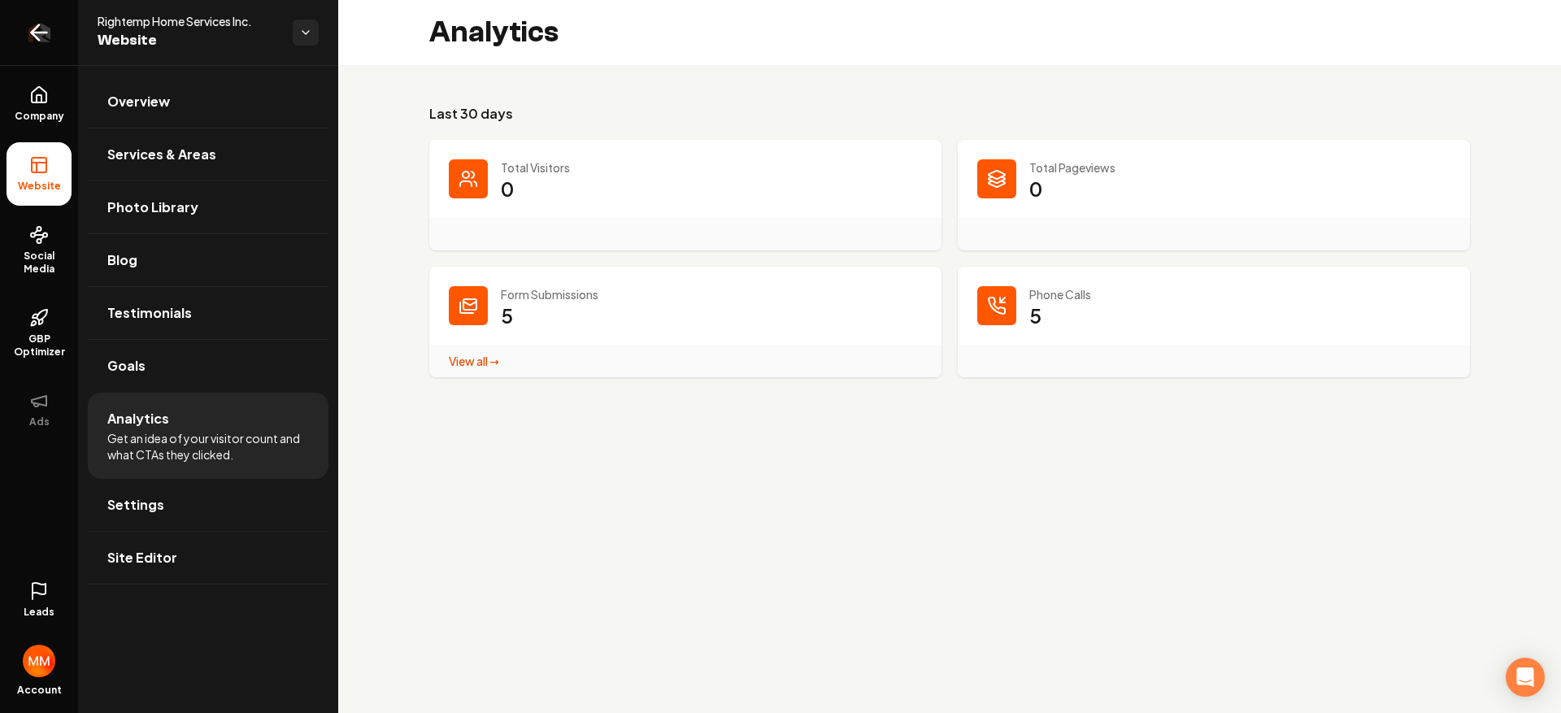
click at [43, 35] on icon "Return to dashboard" at bounding box center [39, 33] width 26 height 26
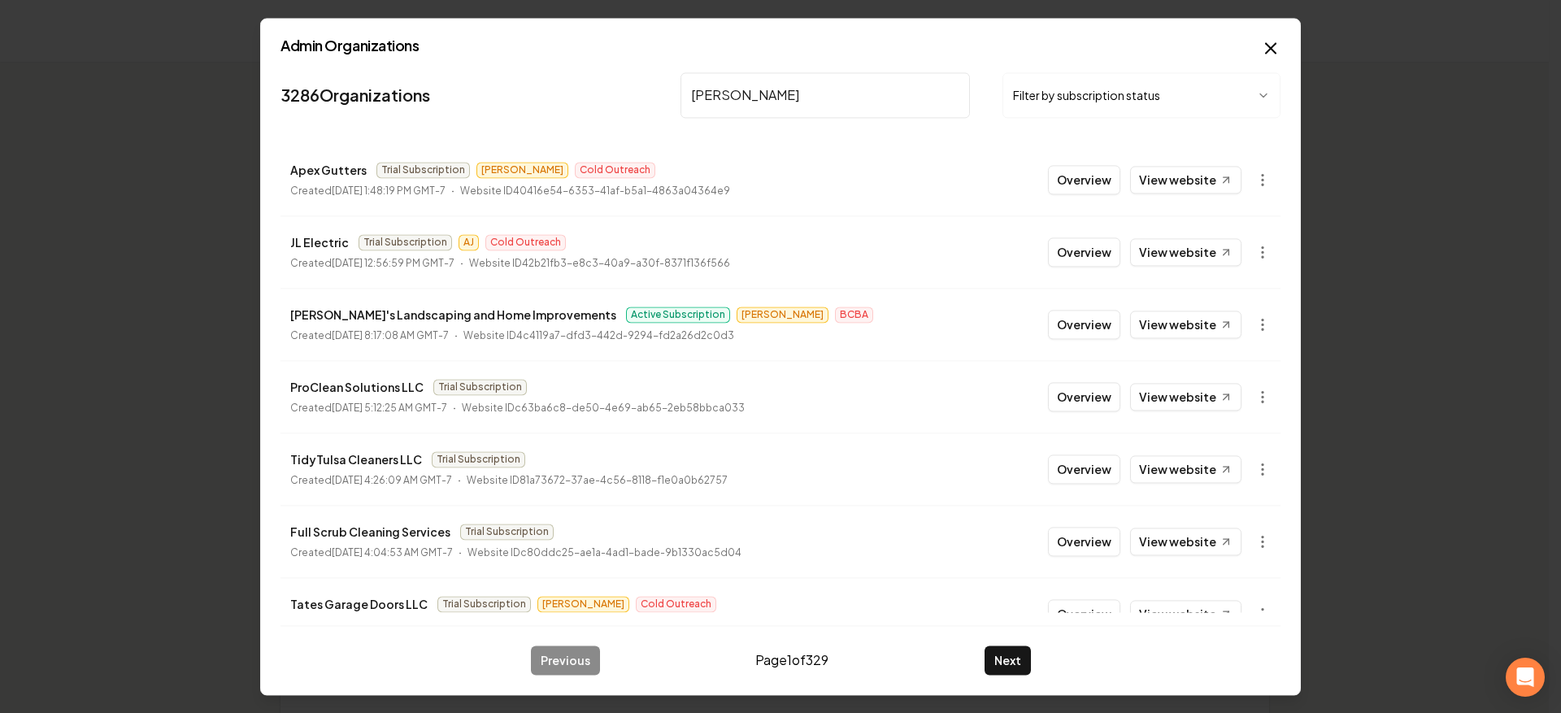
type input "[PERSON_NAME]"
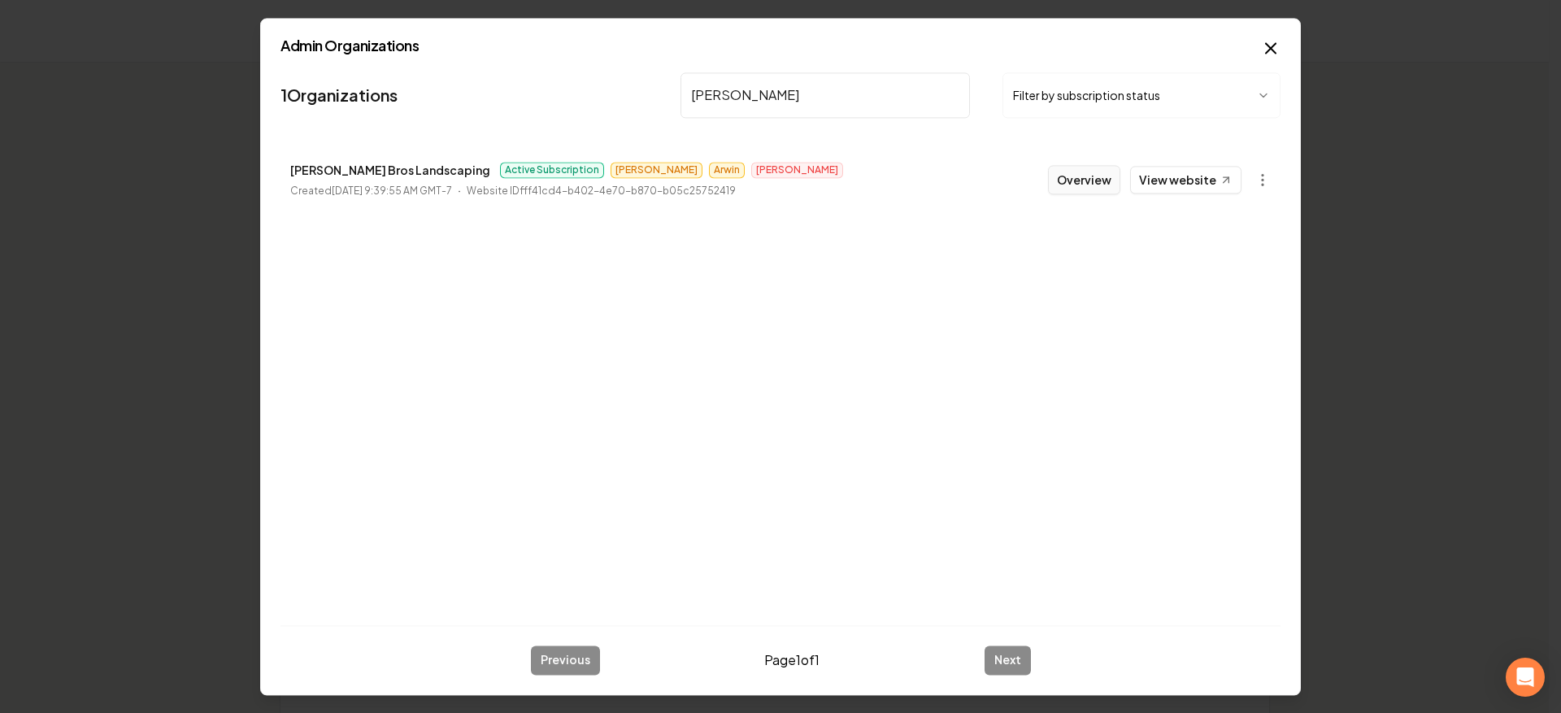
click at [1061, 181] on button "Overview" at bounding box center [1084, 179] width 72 height 29
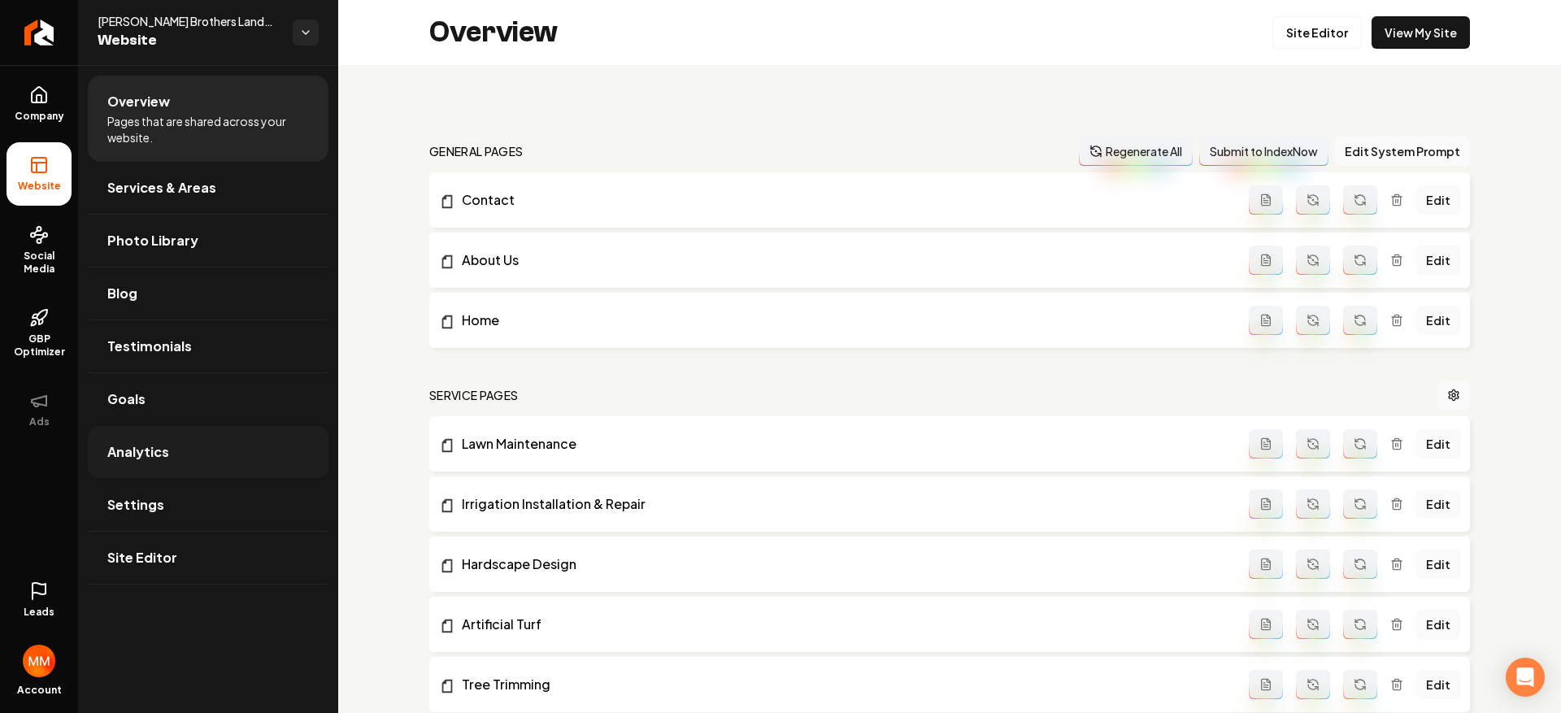
click at [144, 448] on span "Analytics" at bounding box center [138, 452] width 62 height 20
